Goal: Download file/media

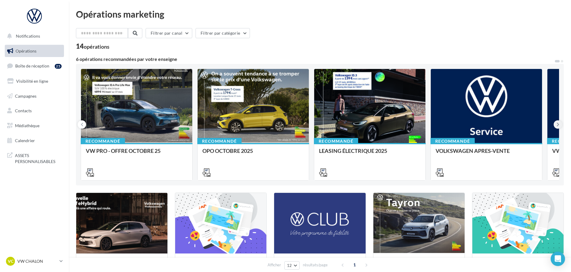
click at [557, 124] on icon at bounding box center [557, 125] width 3 height 6
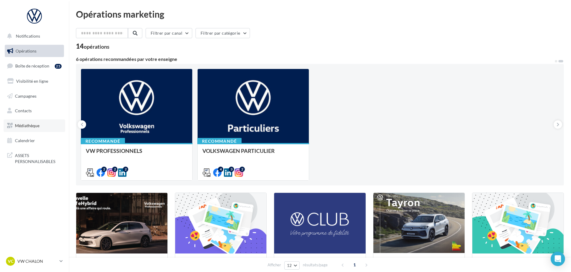
click at [34, 127] on span "Médiathèque" at bounding box center [27, 125] width 24 height 5
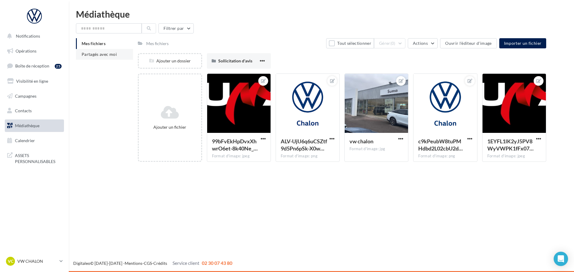
click at [94, 56] on span "Partagés avec moi" at bounding box center [99, 54] width 35 height 5
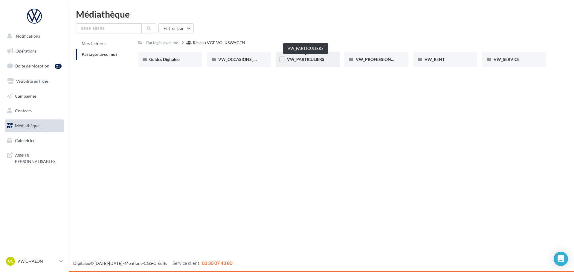
click at [307, 59] on span "VW_PARTICULIERS" at bounding box center [305, 59] width 37 height 5
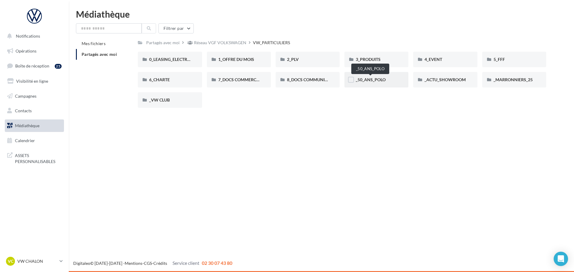
click at [373, 81] on span "_50_ANS_POLO" at bounding box center [370, 79] width 30 height 5
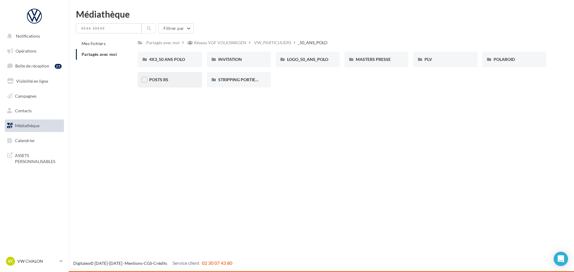
click at [168, 80] on div "POSTS RS" at bounding box center [169, 80] width 41 height 6
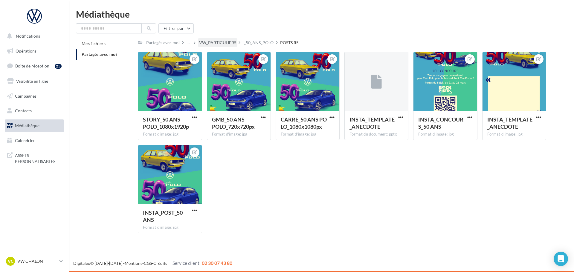
click at [222, 45] on div "VW_PARTICULIERS" at bounding box center [217, 43] width 37 height 6
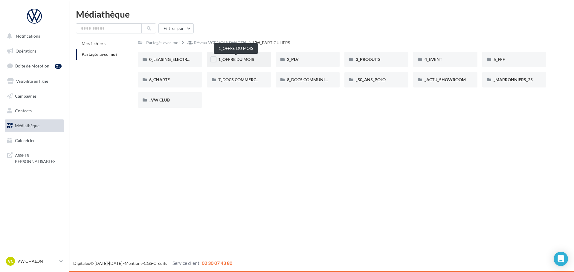
click at [248, 59] on span "1_OFFRE DU MOIS" at bounding box center [236, 59] width 36 height 5
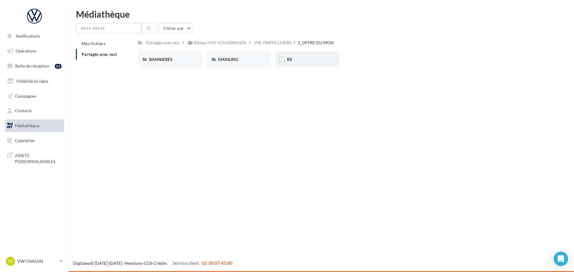
click at [300, 60] on div "RS" at bounding box center [307, 59] width 41 height 6
click at [180, 61] on div "AVEC PO" at bounding box center [169, 59] width 41 height 6
click at [180, 61] on div "ID.3" at bounding box center [169, 59] width 41 height 6
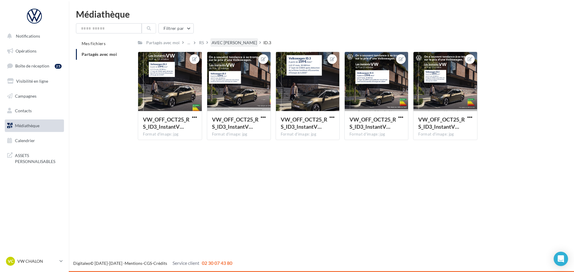
click at [211, 44] on div "AVEC PO" at bounding box center [233, 43] width 45 height 6
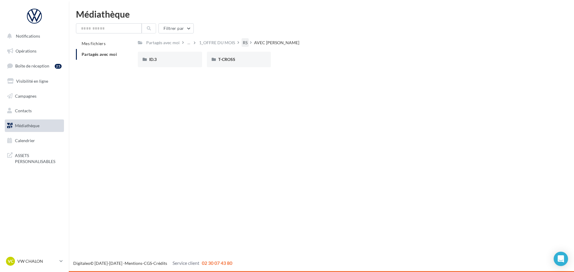
click at [241, 43] on div "RS" at bounding box center [244, 42] width 7 height 9
click at [234, 59] on span "SANS PO" at bounding box center [227, 59] width 18 height 5
click at [179, 63] on div "ID.3" at bounding box center [170, 60] width 64 height 16
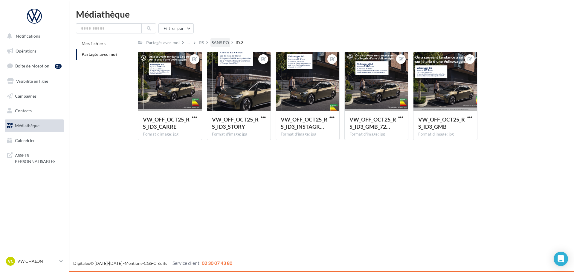
click at [221, 42] on div "SANS PO" at bounding box center [219, 43] width 17 height 6
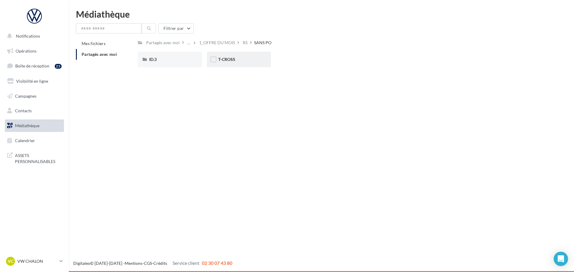
click at [226, 56] on div "T-CROSS" at bounding box center [239, 60] width 64 height 16
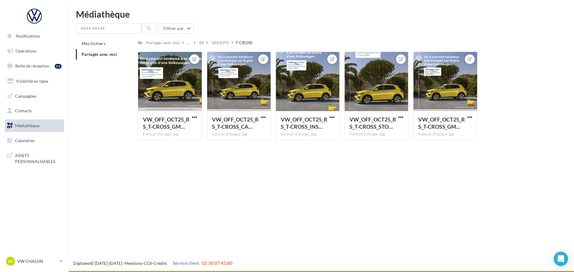
click at [173, 167] on div "Notifications Opérations Boîte de réception 25 Visibilité en ligne Campagnes Co…" at bounding box center [287, 136] width 574 height 272
click at [329, 116] on button "button" at bounding box center [331, 118] width 7 height 6
click at [308, 147] on button "Télécharger" at bounding box center [303, 145] width 63 height 16
click at [226, 45] on div "SANS PO" at bounding box center [219, 43] width 17 height 6
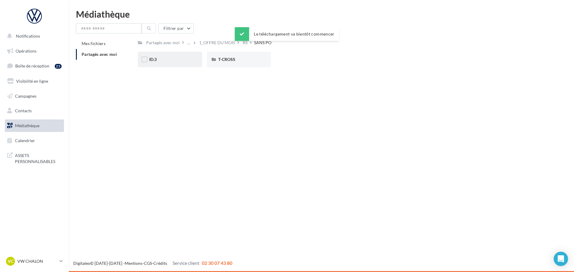
click at [164, 61] on div "ID.3" at bounding box center [169, 59] width 41 height 6
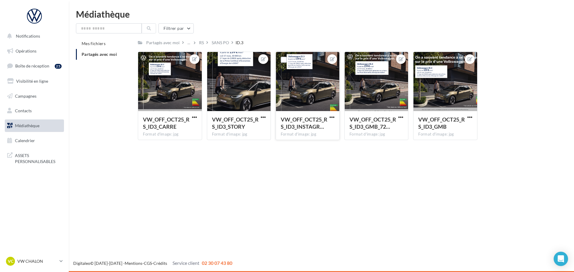
click at [328, 116] on button "button" at bounding box center [331, 118] width 7 height 6
click at [298, 143] on button "Télécharger" at bounding box center [303, 145] width 63 height 16
click at [26, 52] on span "Opérations" at bounding box center [26, 50] width 21 height 5
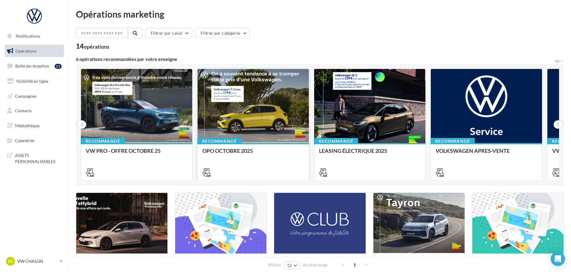
click at [278, 113] on div at bounding box center [252, 106] width 111 height 75
click at [130, 146] on div "Recommandé VW PRO - OFFRE [DATE]" at bounding box center [136, 161] width 111 height 37
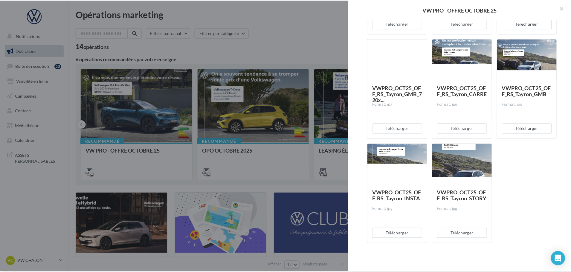
scroll to position [2392, 0]
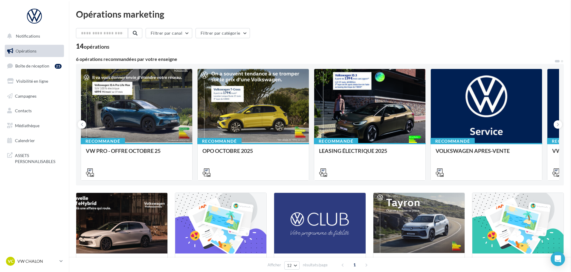
click at [258, 104] on div at bounding box center [252, 106] width 111 height 75
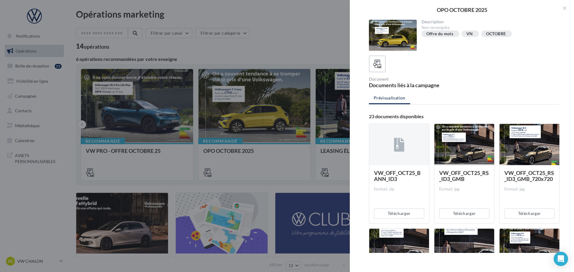
click at [257, 112] on div at bounding box center [287, 136] width 574 height 272
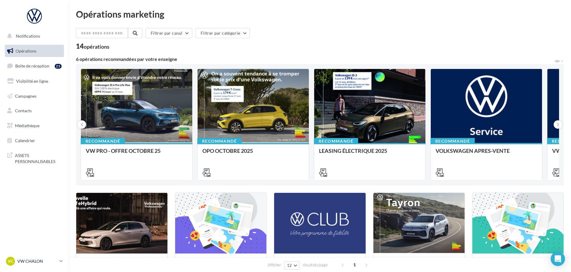
click at [45, 264] on div "VC VW CHALON vw-cha-dup" at bounding box center [31, 261] width 51 height 9
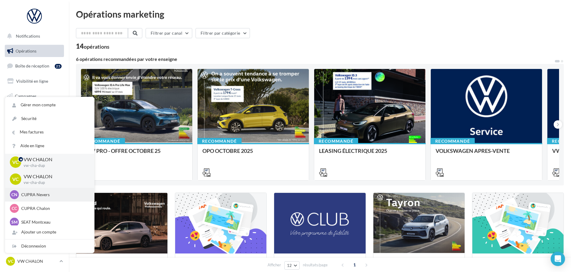
click at [46, 193] on p "CUPRA Nevers" at bounding box center [54, 195] width 66 height 6
